Goal: Communication & Community: Share content

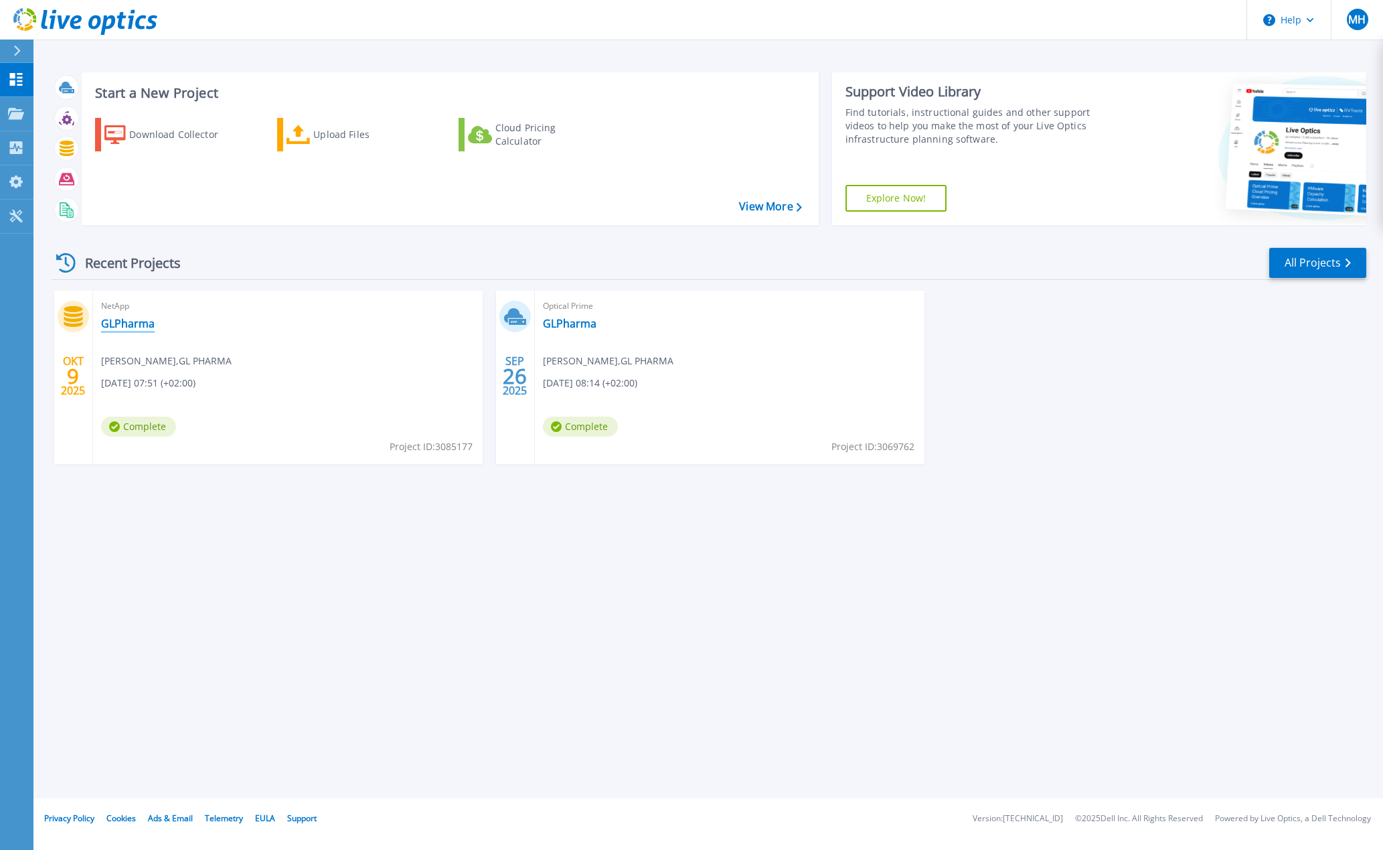
click at [121, 321] on link "GLPharma" at bounding box center [128, 323] width 54 height 13
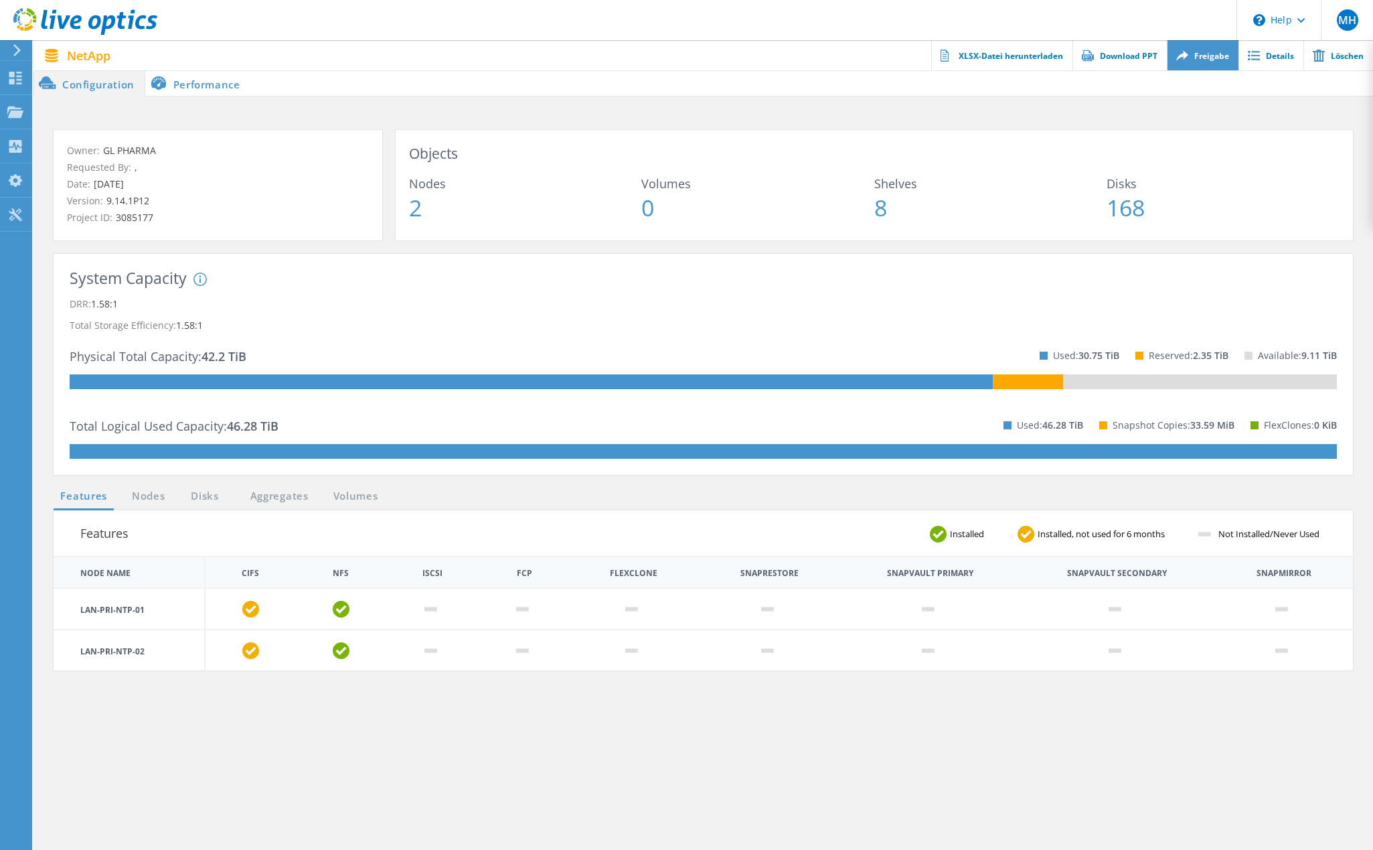
click at [1214, 53] on link "Freigabe" at bounding box center [1203, 55] width 72 height 30
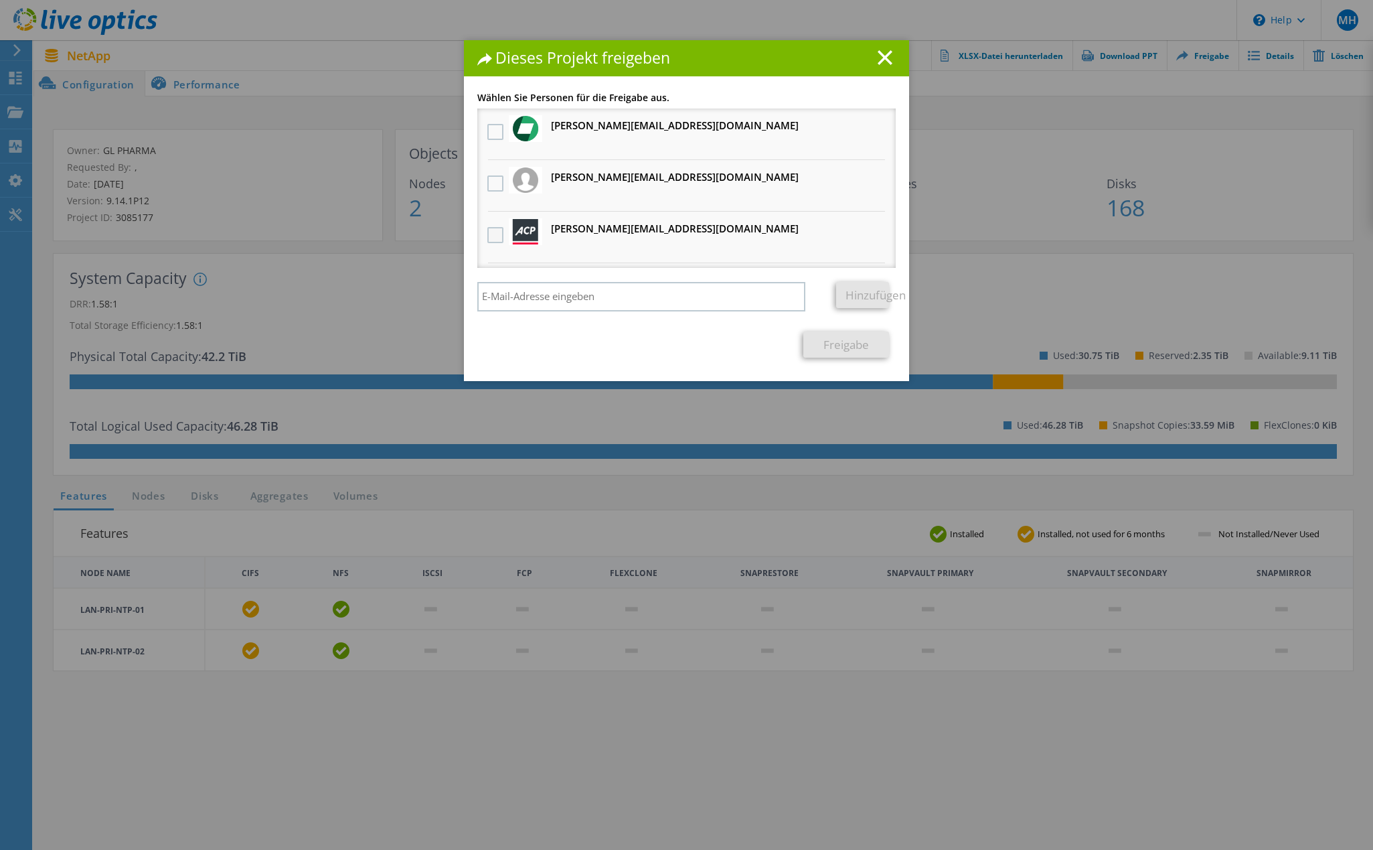
click at [495, 232] on label at bounding box center [496, 235] width 19 height 16
click at [0, 0] on input "checkbox" at bounding box center [0, 0] width 0 height 0
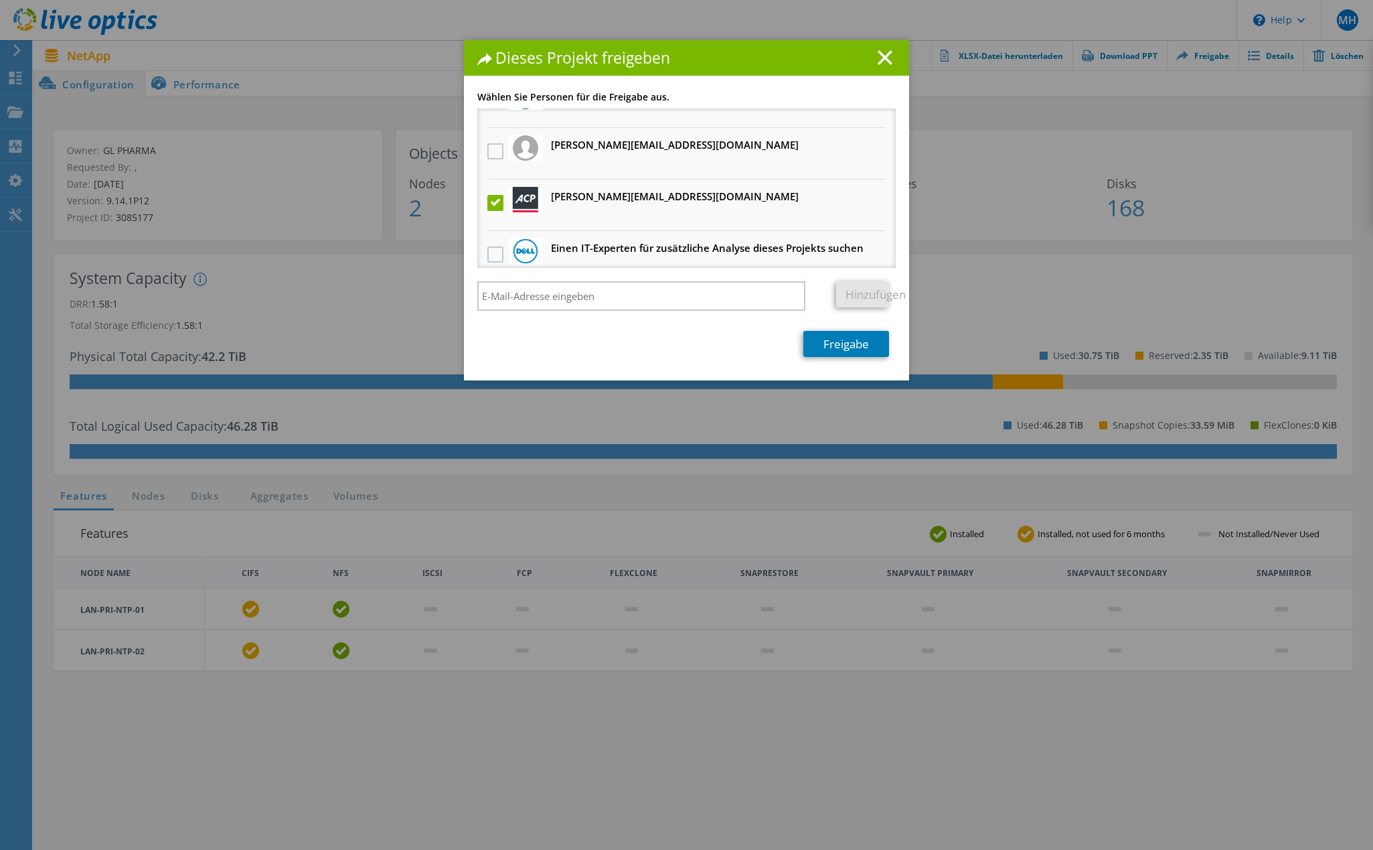
scroll to position [47, 0]
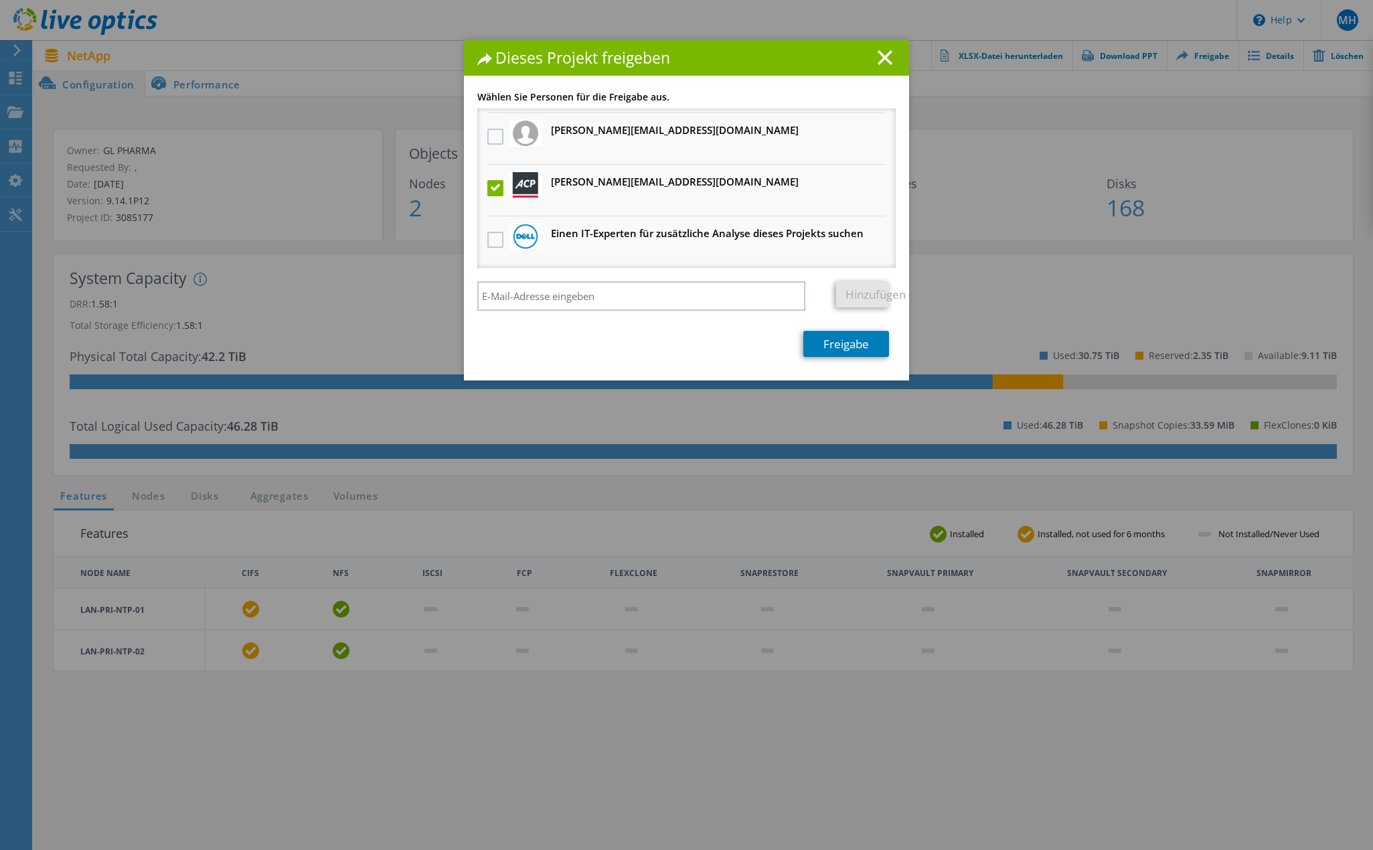
drag, startPoint x: 560, startPoint y: 188, endPoint x: 532, endPoint y: 187, distance: 28.2
click at [532, 187] on img at bounding box center [525, 184] width 25 height 25
click at [495, 189] on label at bounding box center [496, 188] width 19 height 16
click at [0, 0] on input "checkbox" at bounding box center [0, 0] width 0 height 0
click at [495, 189] on label at bounding box center [496, 188] width 19 height 16
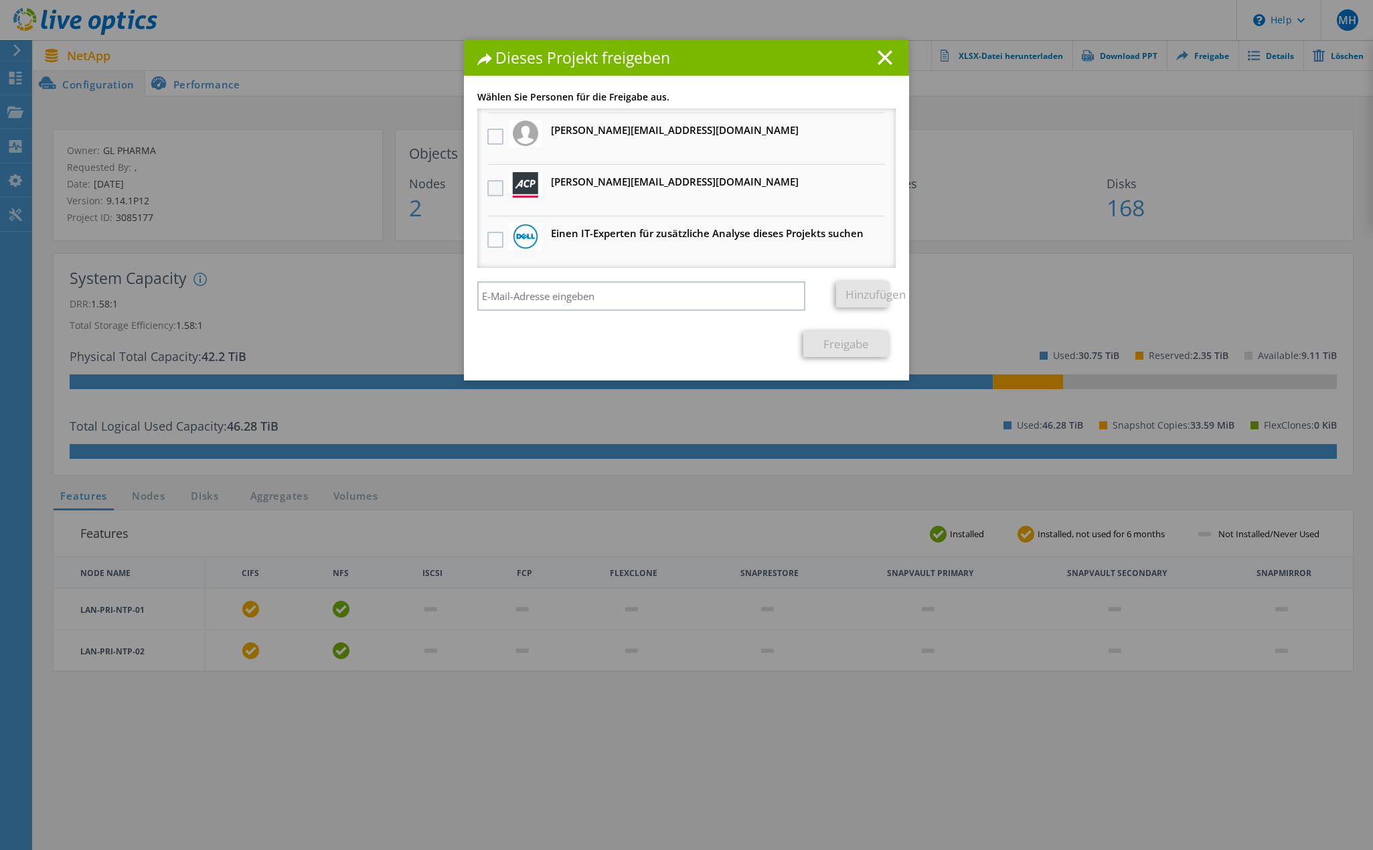
click at [0, 0] on input "checkbox" at bounding box center [0, 0] width 0 height 0
click at [861, 345] on link "Freigabe" at bounding box center [846, 344] width 86 height 26
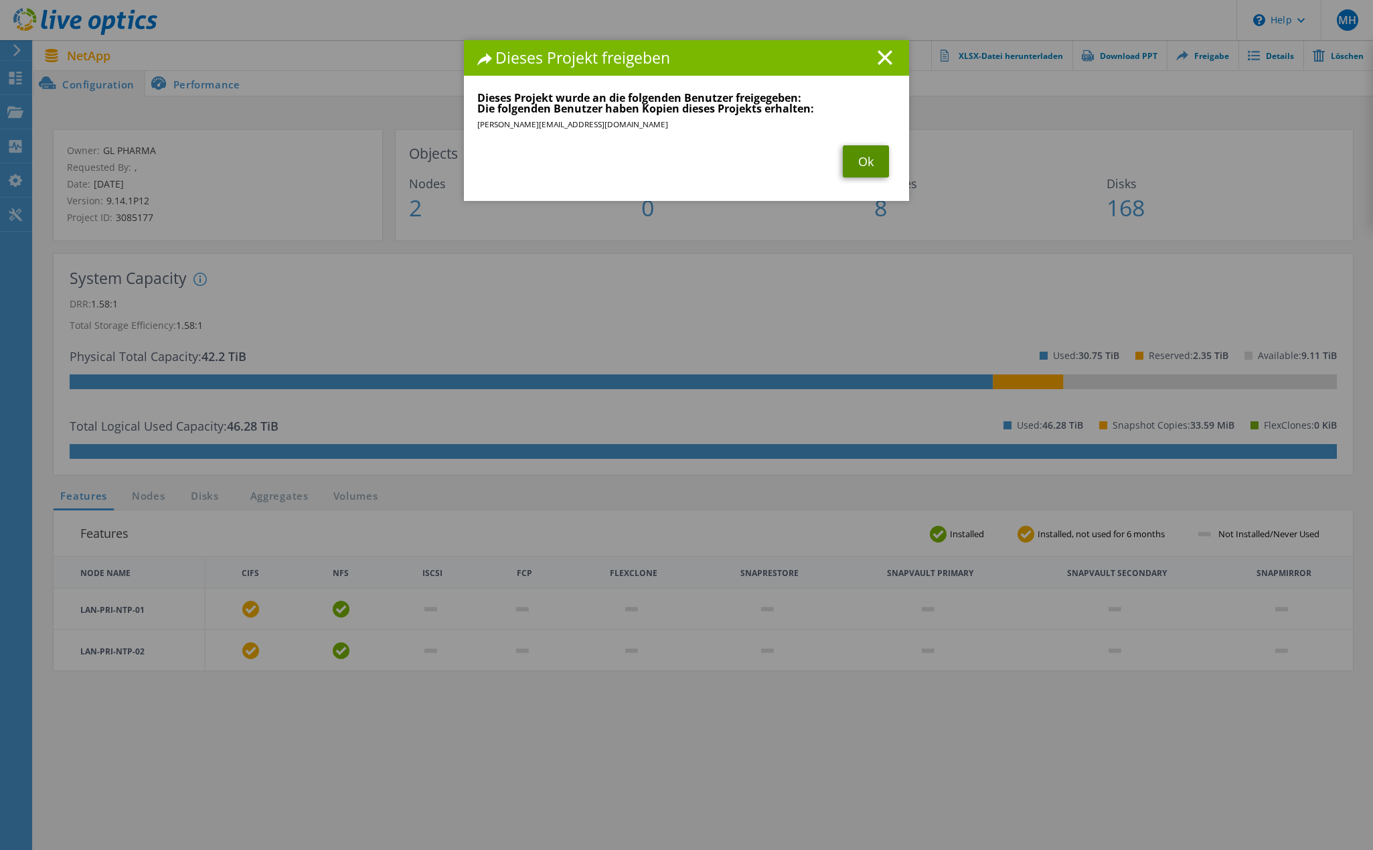
click at [852, 155] on link "Ok" at bounding box center [866, 161] width 46 height 32
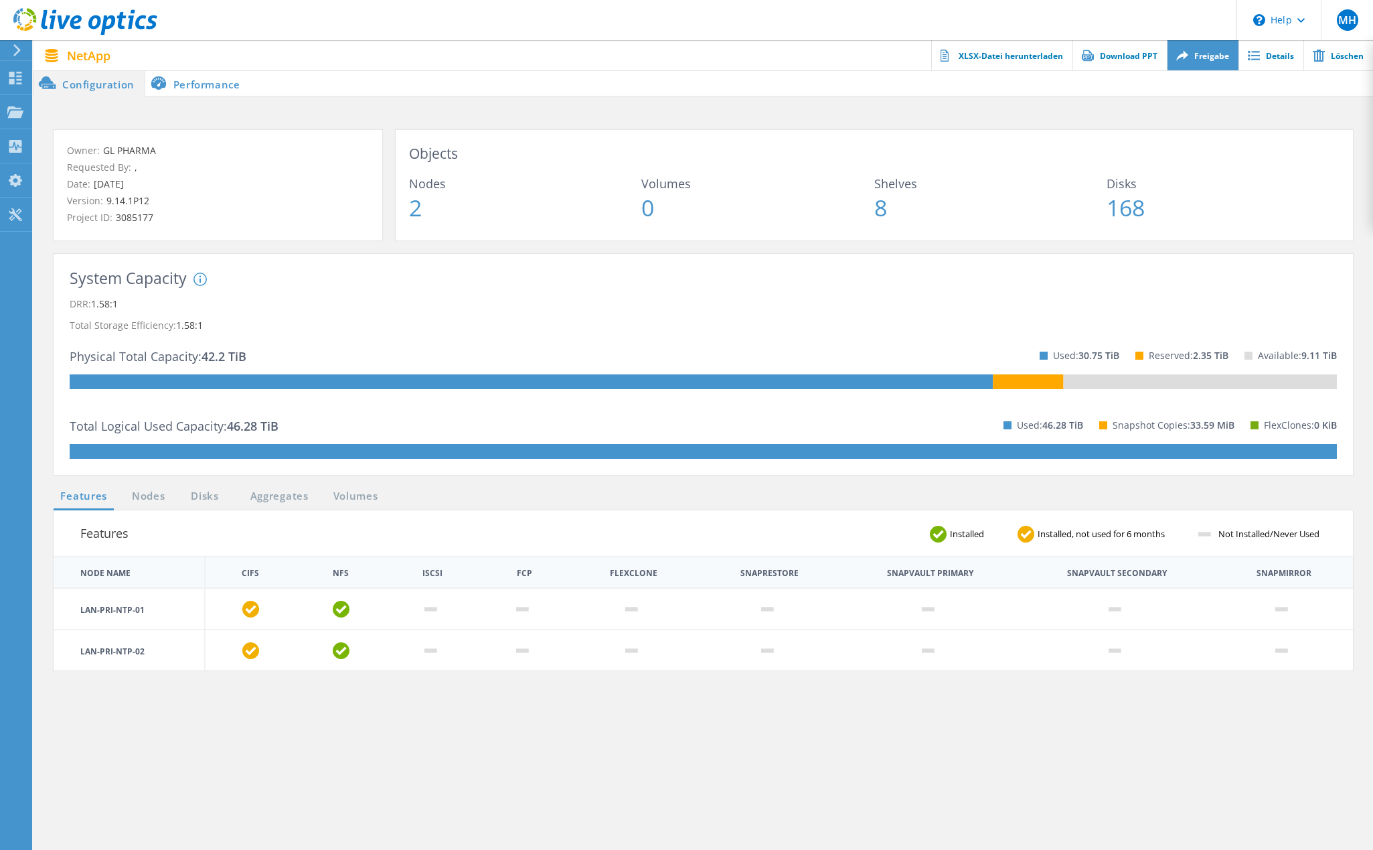
click at [1196, 57] on link "Freigabe" at bounding box center [1203, 55] width 72 height 30
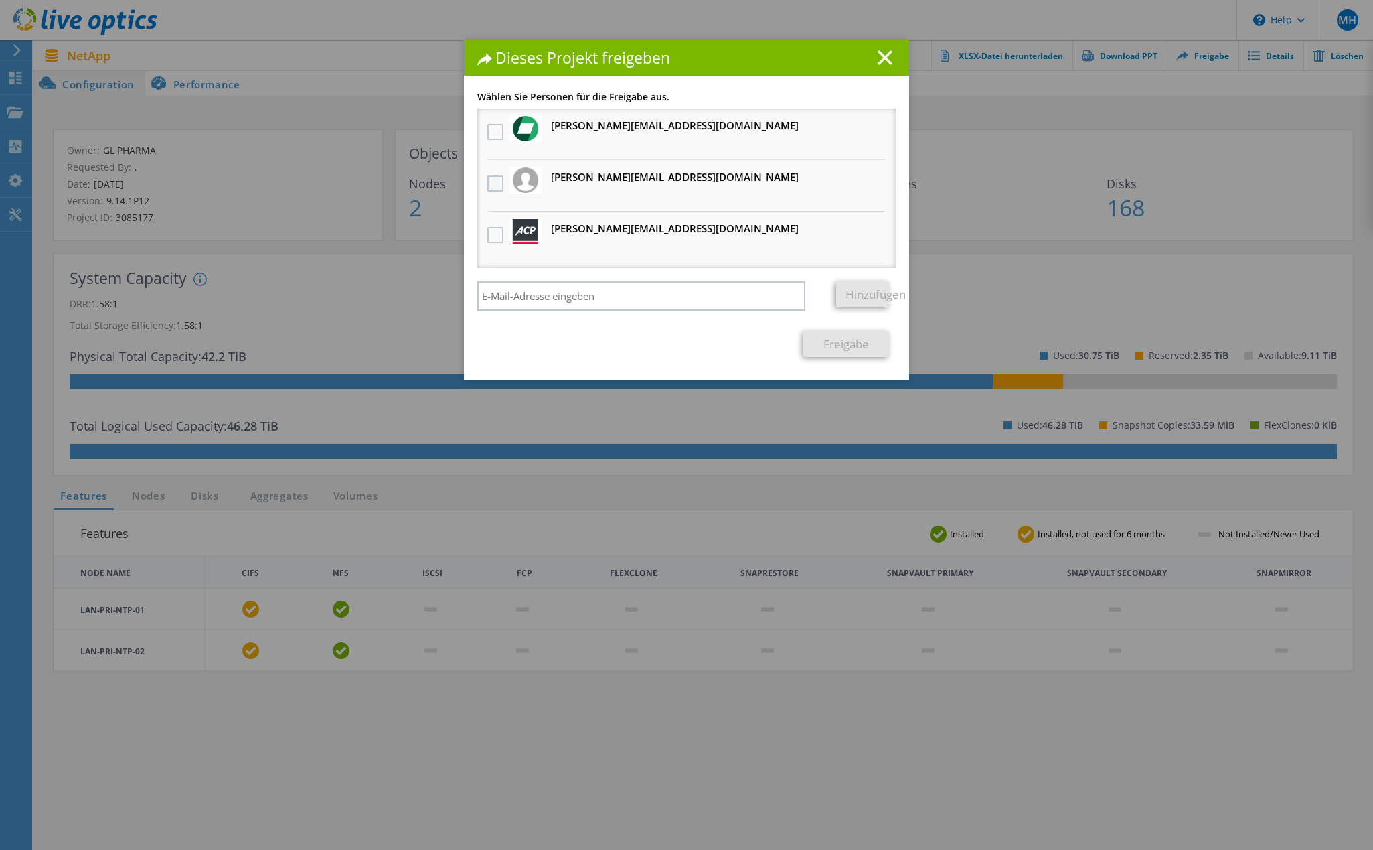
click at [499, 186] on label at bounding box center [496, 183] width 19 height 16
click at [0, 0] on input "checkbox" at bounding box center [0, 0] width 0 height 0
click at [496, 137] on label at bounding box center [496, 132] width 19 height 16
click at [0, 0] on input "checkbox" at bounding box center [0, 0] width 0 height 0
click at [834, 351] on link "Freigabe" at bounding box center [846, 344] width 86 height 26
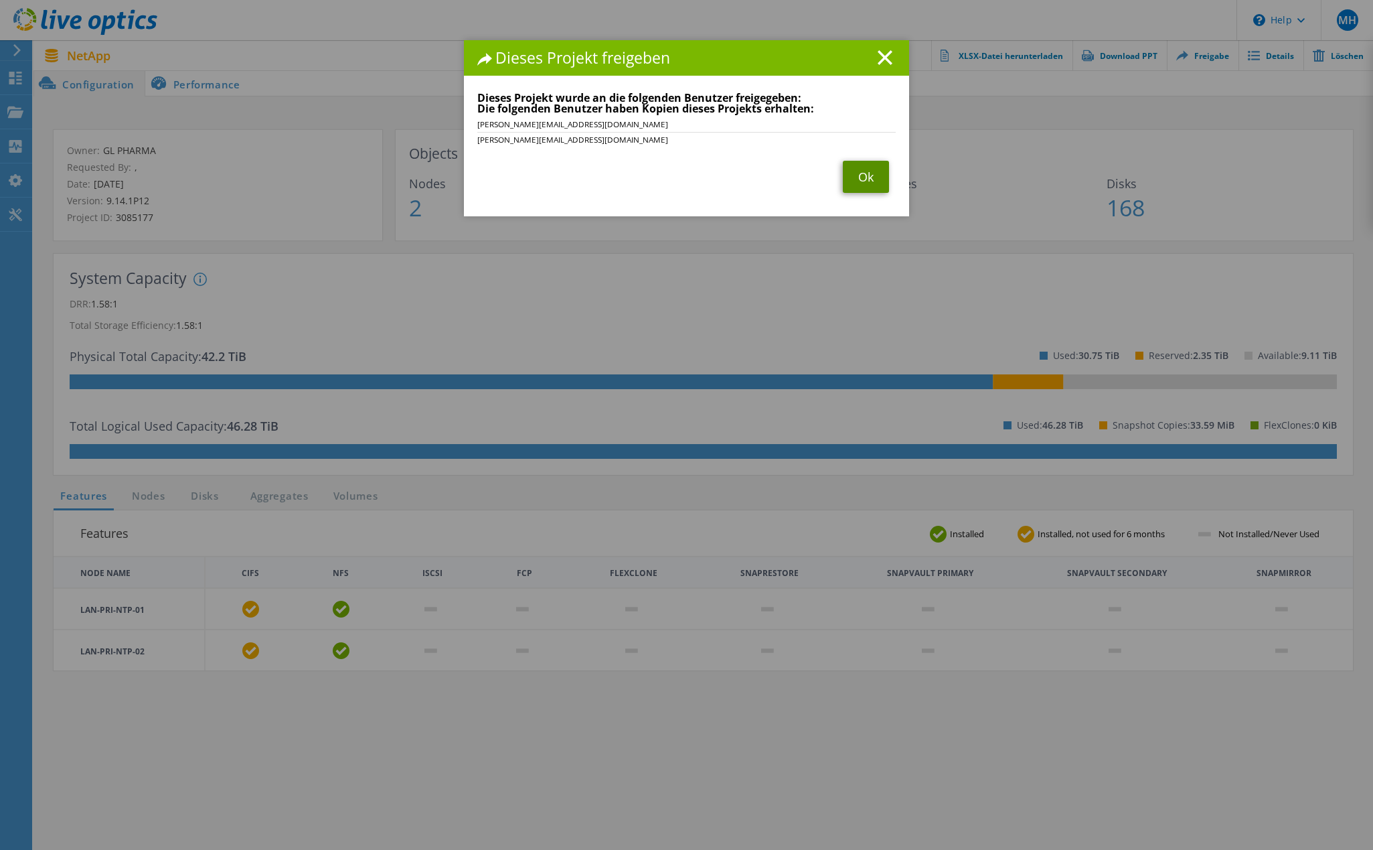
click at [872, 187] on link "Ok" at bounding box center [866, 177] width 46 height 32
